Goal: Find specific page/section: Find specific page/section

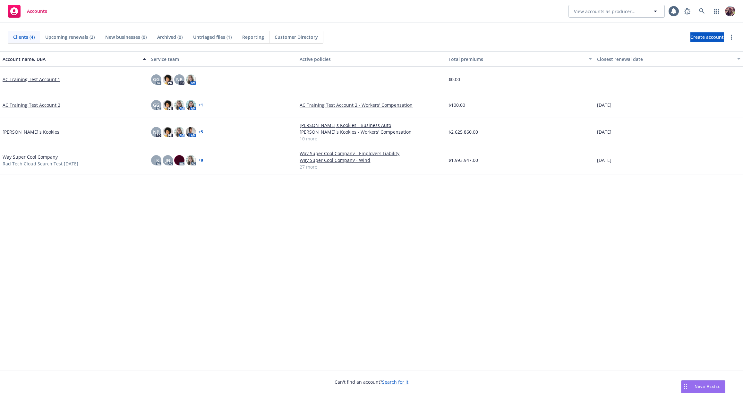
click at [14, 130] on link "[PERSON_NAME]'s Kookies" at bounding box center [31, 132] width 57 height 7
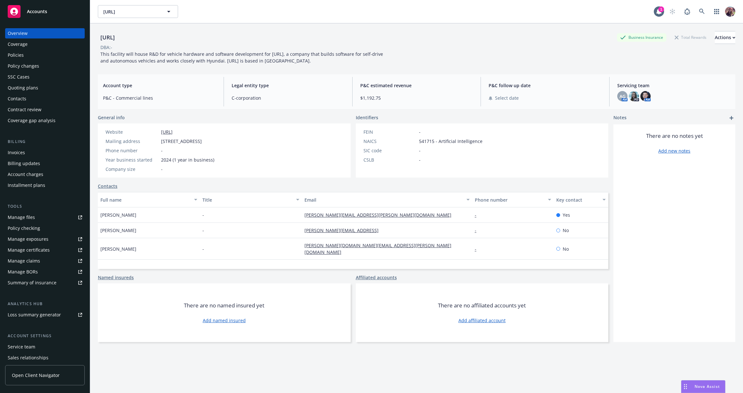
click at [110, 185] on link "Contacts" at bounding box center [108, 186] width 20 height 7
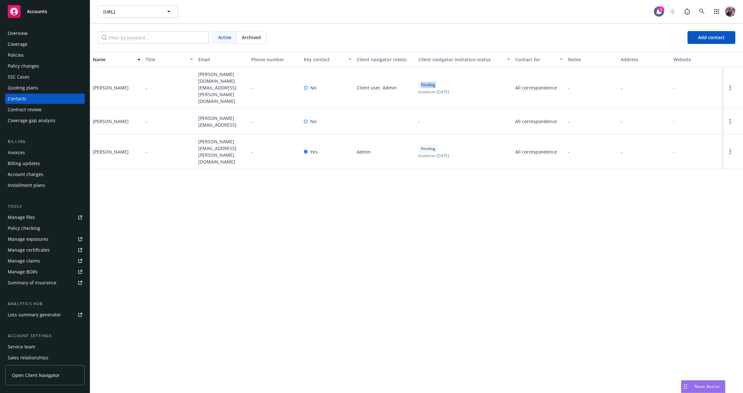
drag, startPoint x: 421, startPoint y: 76, endPoint x: 436, endPoint y: 78, distance: 15.5
click at [436, 81] on div "Pending" at bounding box center [428, 85] width 20 height 8
drag, startPoint x: 436, startPoint y: 78, endPoint x: 411, endPoint y: 77, distance: 25.0
click at [411, 77] on div "Anna Kim - anna.kim@42dot.ai - No Client user, Admin Pending Invited on July 29…" at bounding box center [416, 88] width 652 height 42
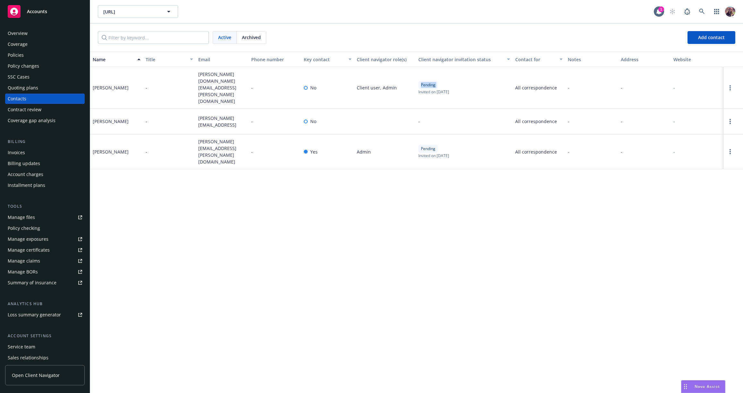
click at [411, 77] on div "Client user, Admin" at bounding box center [385, 88] width 62 height 42
drag, startPoint x: 414, startPoint y: 77, endPoint x: 437, endPoint y: 79, distance: 23.8
click at [437, 79] on div "Anna Kim - anna.kim@42dot.ai - No Client user, Admin Pending Invited on July 29…" at bounding box center [416, 88] width 652 height 42
click at [437, 81] on div "Pending" at bounding box center [428, 85] width 20 height 8
drag, startPoint x: 434, startPoint y: 78, endPoint x: 419, endPoint y: 77, distance: 15.4
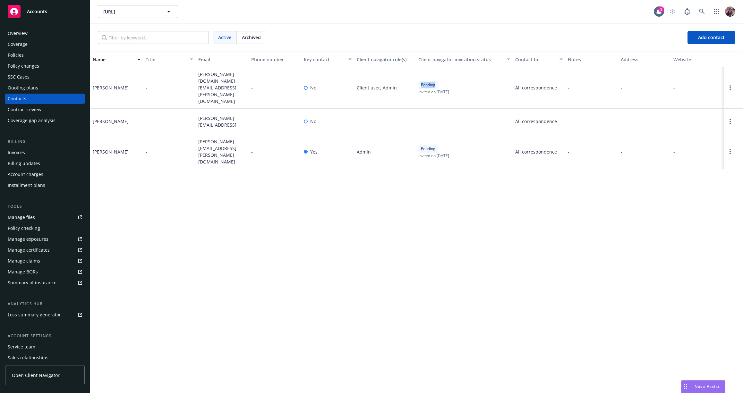
click at [419, 81] on div "Pending" at bounding box center [428, 85] width 20 height 8
click at [435, 82] on span "Pending" at bounding box center [428, 85] width 14 height 6
click at [431, 146] on span "Pending" at bounding box center [428, 149] width 14 height 6
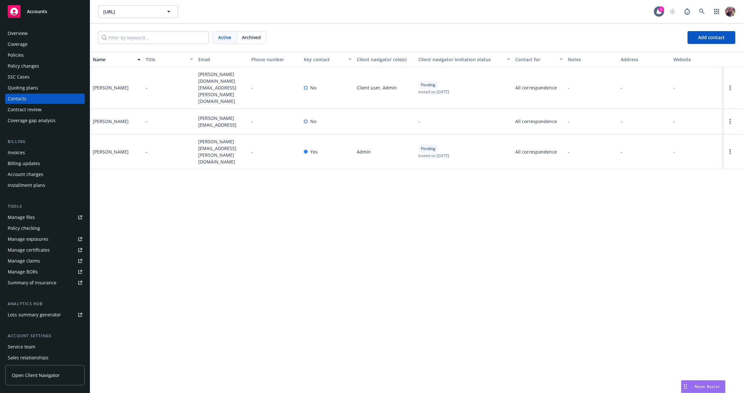
click at [422, 184] on div "Name Title Email Phone number Key contact Client navigator role(s) Client navig…" at bounding box center [416, 222] width 652 height 341
click at [438, 109] on div "-" at bounding box center [464, 122] width 97 height 26
click at [424, 109] on div "-" at bounding box center [464, 122] width 97 height 26
drag, startPoint x: 422, startPoint y: 103, endPoint x: 415, endPoint y: 103, distance: 6.8
click at [416, 109] on div "-" at bounding box center [464, 122] width 97 height 26
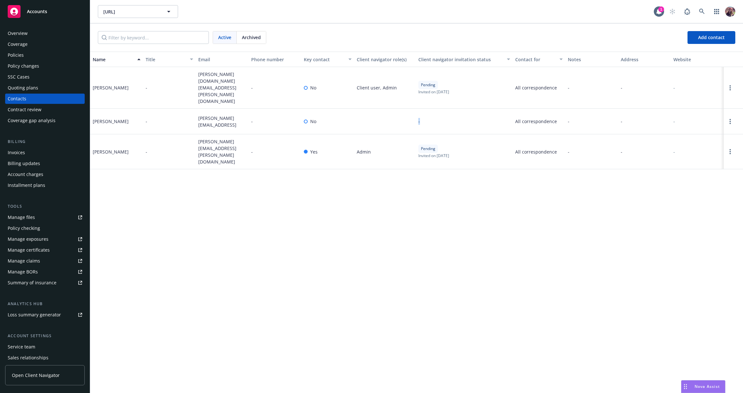
drag, startPoint x: 415, startPoint y: 103, endPoint x: 432, endPoint y: 104, distance: 16.7
click at [432, 109] on div "-" at bounding box center [464, 122] width 97 height 26
drag, startPoint x: 432, startPoint y: 104, endPoint x: 407, endPoint y: 104, distance: 25.0
click at [407, 109] on div "Eunyoung Heo - eunyoung.heo@42dot.ai - No - All correspondence - - -" at bounding box center [416, 122] width 652 height 26
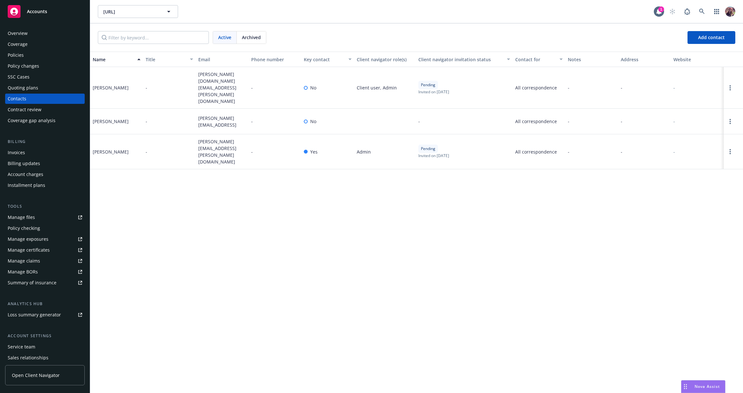
click at [407, 109] on div at bounding box center [385, 122] width 62 height 26
drag, startPoint x: 415, startPoint y: 105, endPoint x: 448, endPoint y: 106, distance: 32.4
click at [448, 109] on div "Eunyoung Heo - eunyoung.heo@42dot.ai - No - All correspondence - - -" at bounding box center [416, 122] width 652 height 26
click at [448, 109] on div "-" at bounding box center [464, 122] width 97 height 26
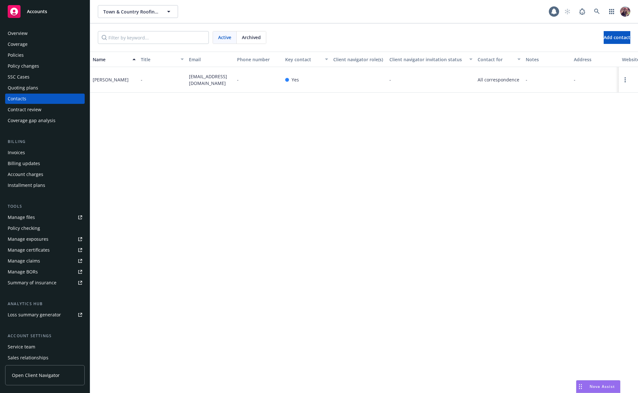
click at [235, 21] on div "Town & Country Roofing T&c Roofing Town & Country Roofing T&c Roofing" at bounding box center [364, 11] width 548 height 23
click at [44, 46] on div "Coverage" at bounding box center [45, 44] width 74 height 10
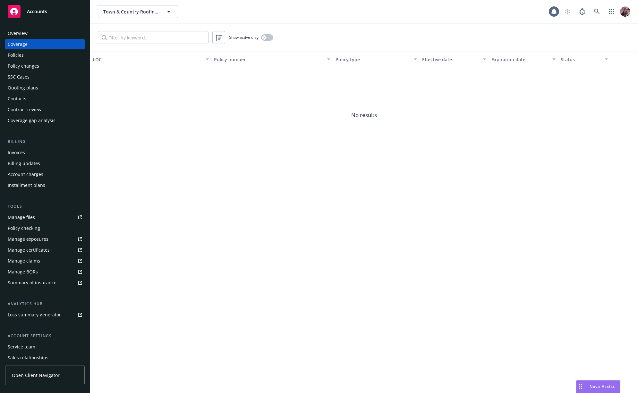
click at [38, 52] on div "Policies" at bounding box center [45, 55] width 74 height 10
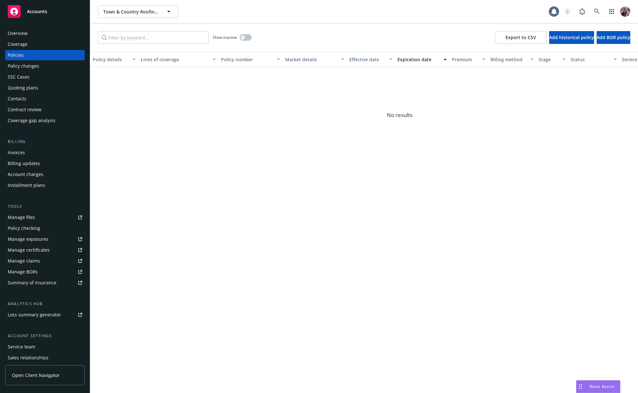
click at [35, 30] on div "Overview" at bounding box center [45, 33] width 74 height 10
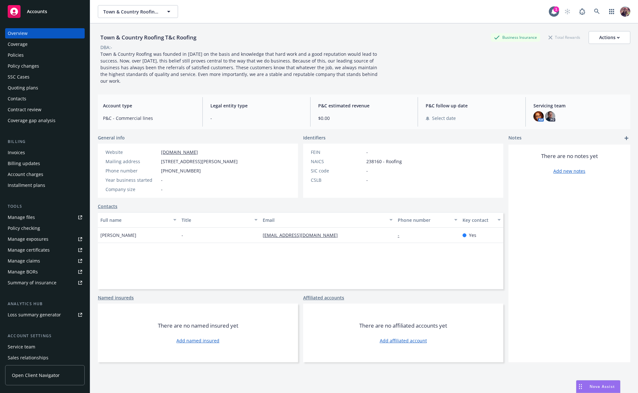
drag, startPoint x: 367, startPoint y: 74, endPoint x: 100, endPoint y: 46, distance: 268.6
click at [100, 46] on div "Town & Country Roofing T&c Roofing Business Insurance Total Rewards Actions DBA…" at bounding box center [364, 57] width 532 height 53
click at [108, 71] on div "Town & Country Roofing was founded in 1981 on the basis and knowledge that hard…" at bounding box center [242, 68] width 289 height 34
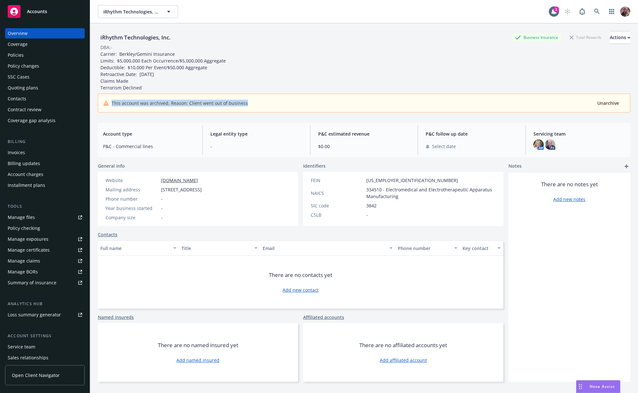
drag, startPoint x: 244, startPoint y: 104, endPoint x: 110, endPoint y: 105, distance: 134.3
click at [110, 105] on div "This account was archived. Reason: Client went out of business Unarchive" at bounding box center [363, 103] width 521 height 8
click at [115, 104] on span "This account was archived. Reason: Client went out of business" at bounding box center [180, 103] width 136 height 7
drag, startPoint x: 112, startPoint y: 103, endPoint x: 262, endPoint y: 103, distance: 149.4
click at [262, 103] on div "This account was archived. Reason: Client went out of business Unarchive" at bounding box center [363, 103] width 521 height 8
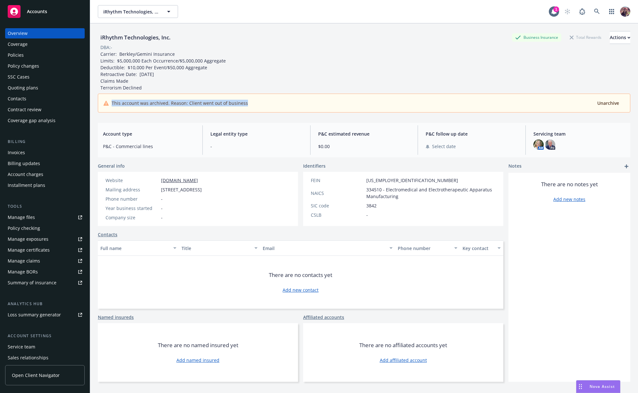
click at [262, 103] on div "This account was archived. Reason: Client went out of business Unarchive" at bounding box center [363, 103] width 521 height 8
drag, startPoint x: 243, startPoint y: 104, endPoint x: 114, endPoint y: 103, distance: 129.5
click at [114, 103] on div "This account was archived. Reason: Client went out of business Unarchive" at bounding box center [363, 103] width 521 height 8
click at [114, 103] on span "This account was archived. Reason: Client went out of business" at bounding box center [180, 103] width 136 height 7
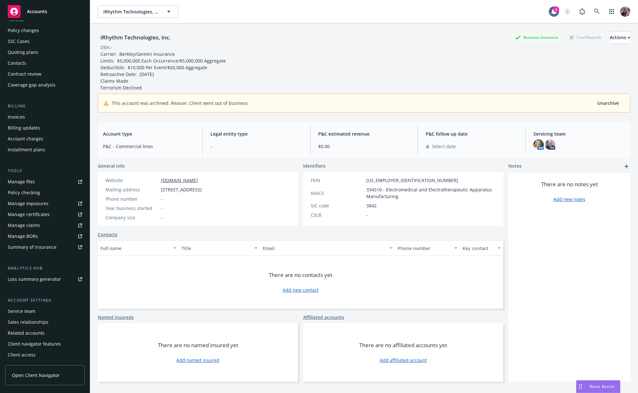
click at [29, 311] on div "Service team" at bounding box center [22, 311] width 28 height 10
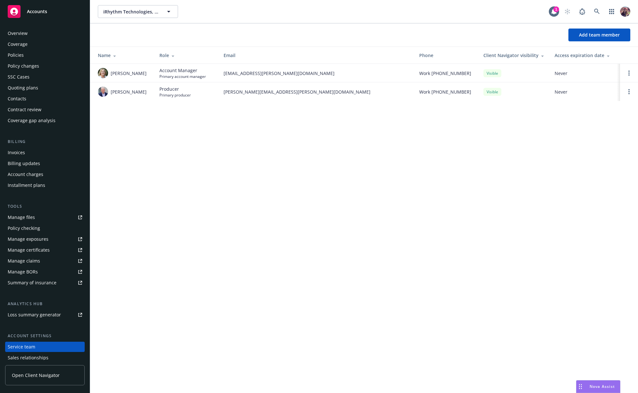
click at [37, 34] on div "Overview" at bounding box center [45, 33] width 74 height 10
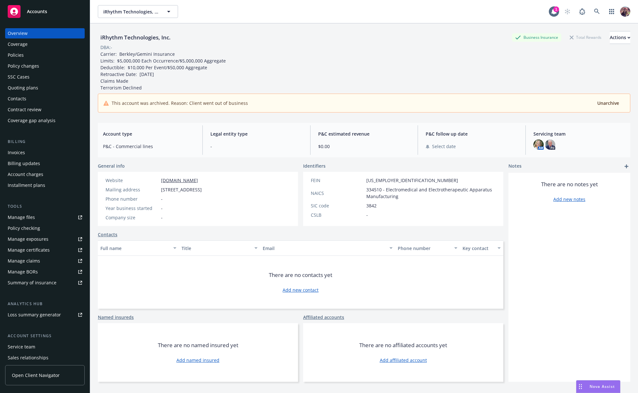
click at [222, 40] on div "iRhythm Technologies, Inc. Business Insurance Total Rewards Actions" at bounding box center [364, 37] width 532 height 13
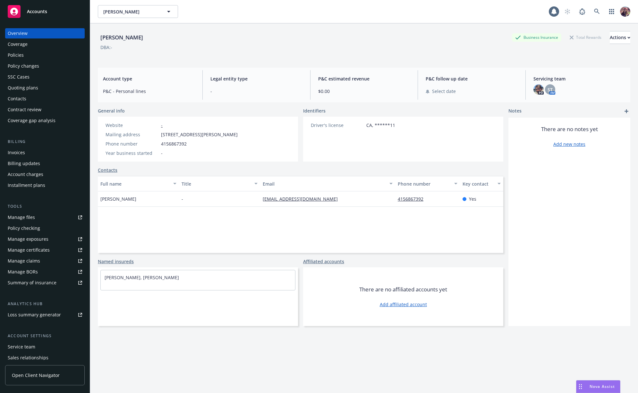
click at [226, 53] on div "[PERSON_NAME] Business Insurance Total Rewards Actions DBA: -" at bounding box center [364, 44] width 532 height 26
click at [15, 56] on div "Policies" at bounding box center [16, 55] width 16 height 10
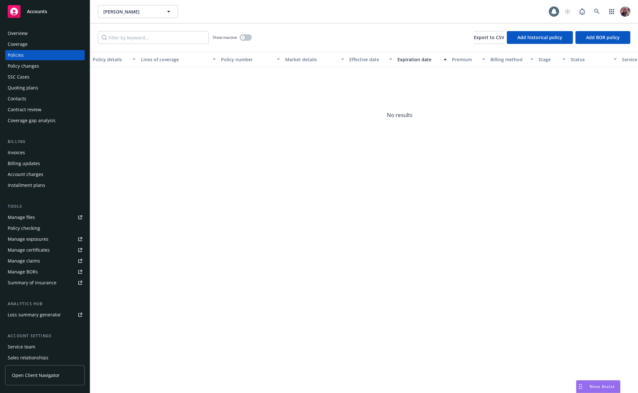
click at [15, 34] on div "Overview" at bounding box center [18, 33] width 20 height 10
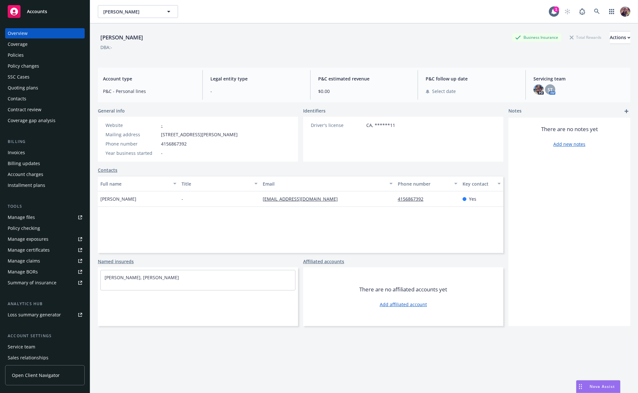
click at [221, 47] on div "DBA: -" at bounding box center [364, 47] width 532 height 7
